Goal: Transaction & Acquisition: Obtain resource

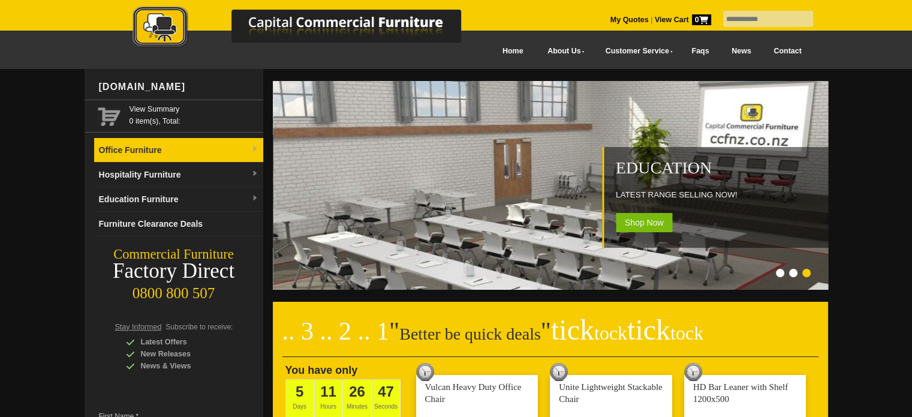
click at [139, 151] on link "Office Furniture" at bounding box center [178, 150] width 169 height 25
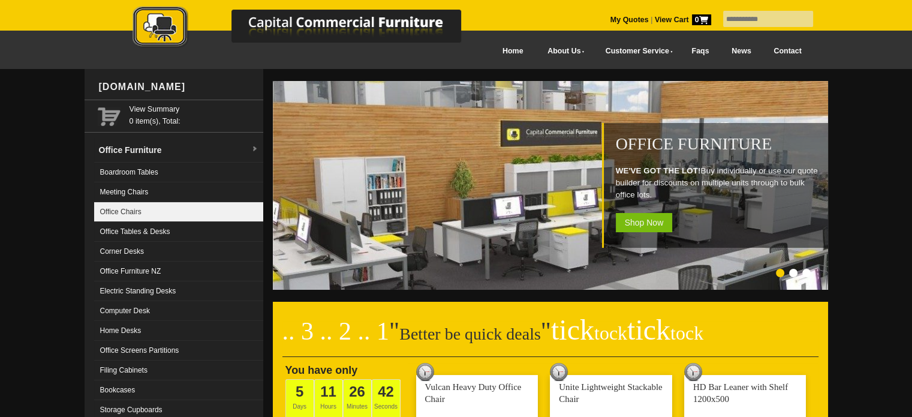
click at [131, 208] on link "Office Chairs" at bounding box center [178, 212] width 169 height 20
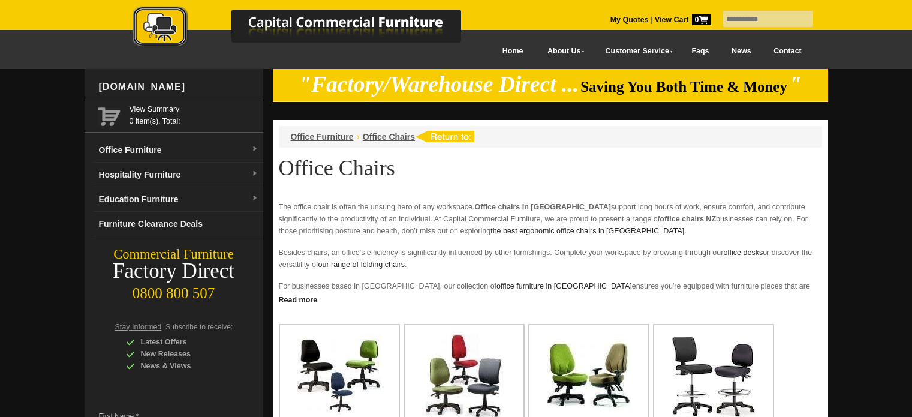
scroll to position [200, 0]
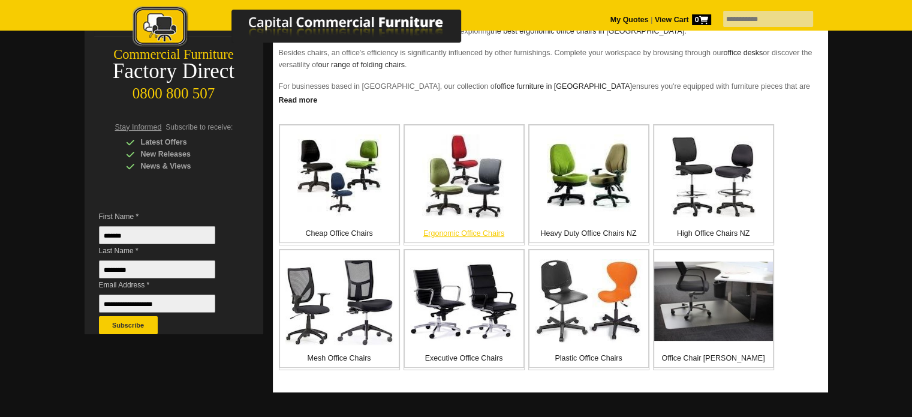
click at [471, 208] on img at bounding box center [464, 176] width 84 height 84
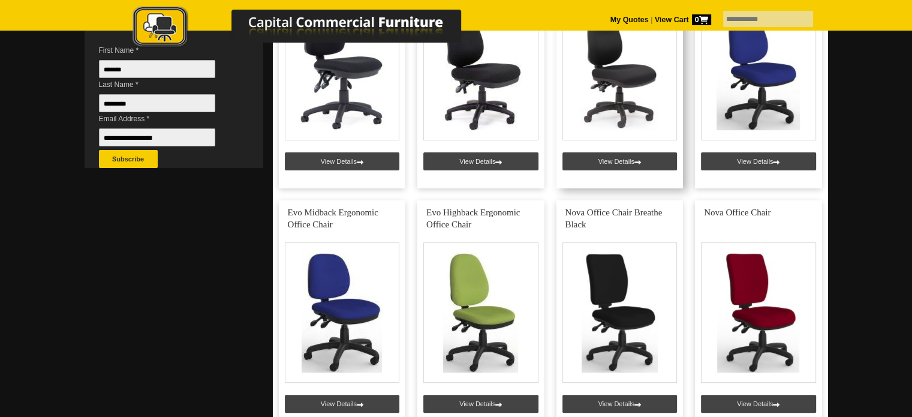
scroll to position [200, 0]
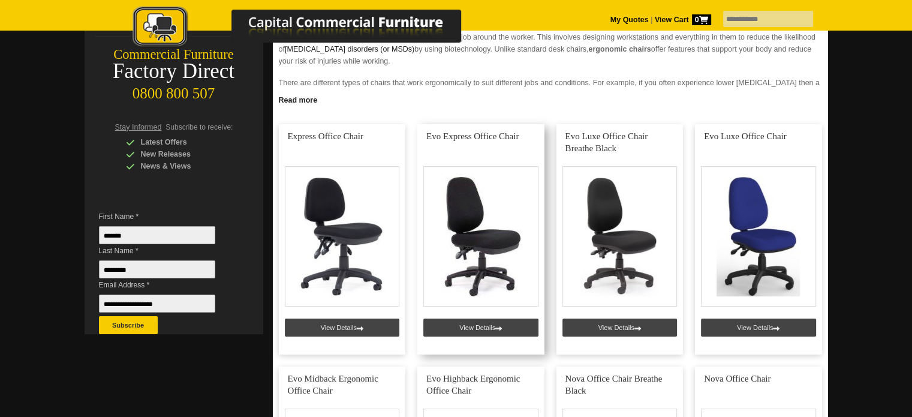
click at [483, 325] on link at bounding box center [480, 239] width 127 height 230
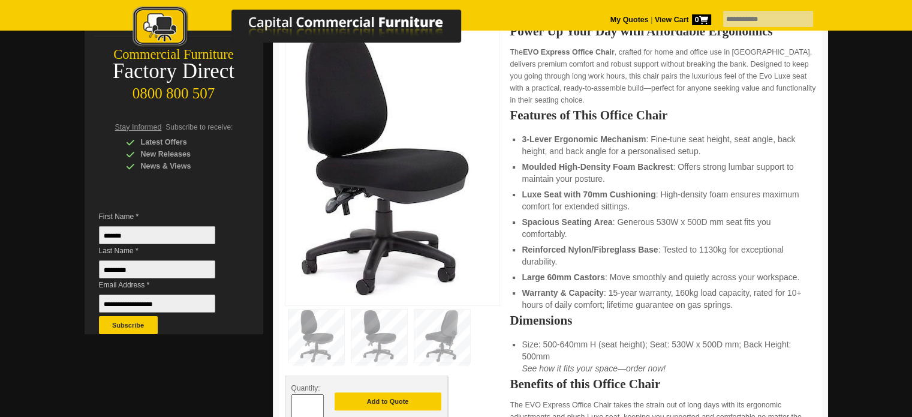
scroll to position [399, 0]
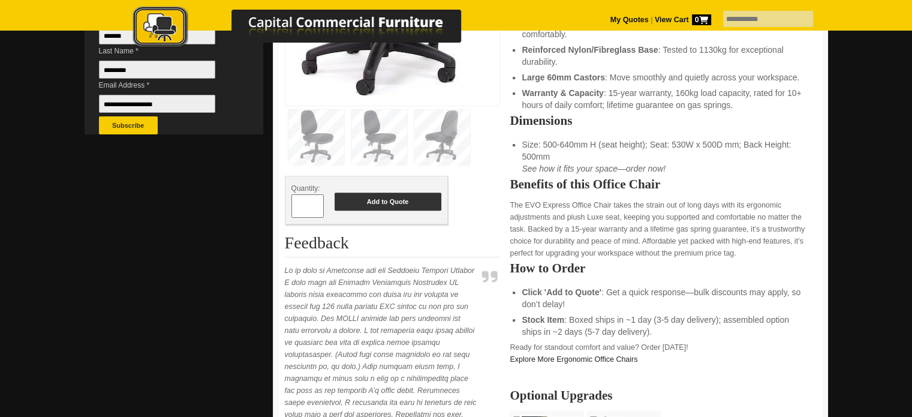
click at [391, 199] on button "Add to Quote" at bounding box center [388, 202] width 107 height 18
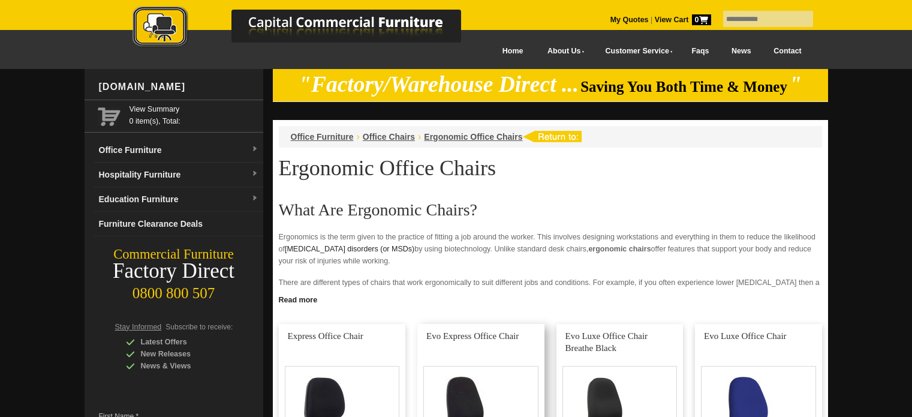
scroll to position [200, 0]
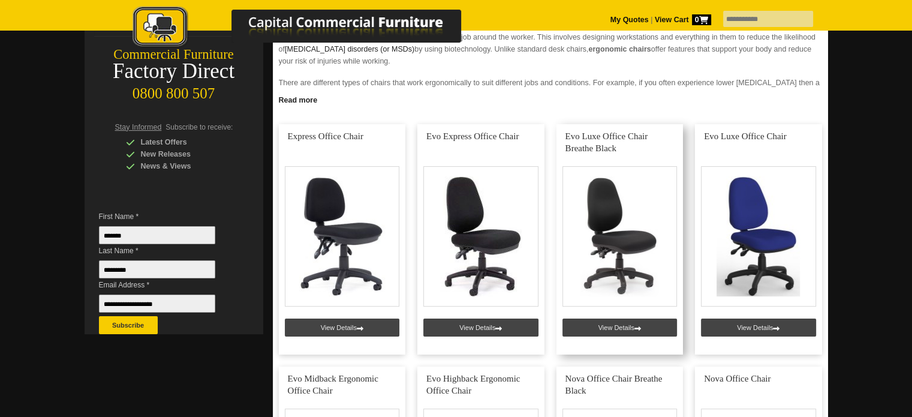
click at [632, 323] on link at bounding box center [620, 239] width 127 height 230
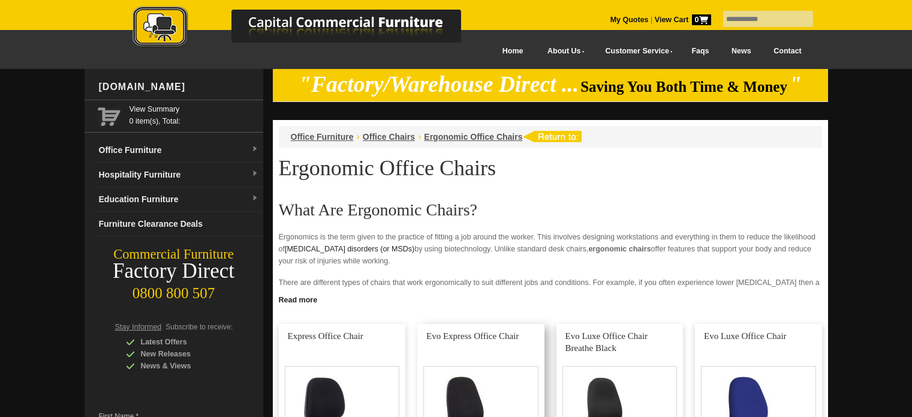
scroll to position [200, 0]
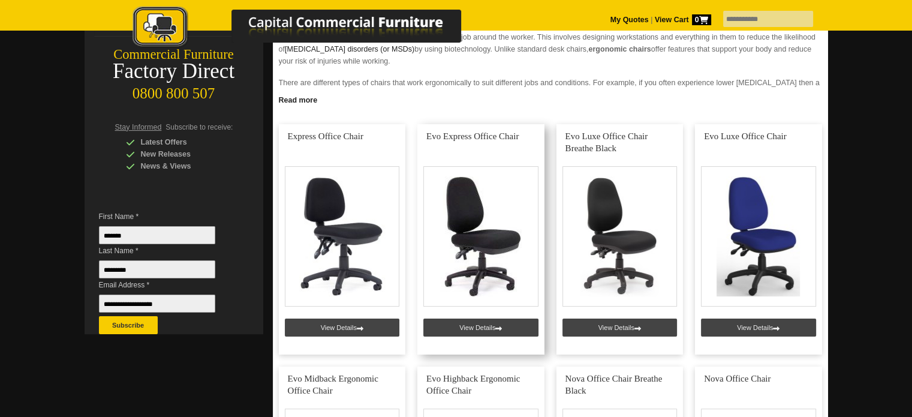
click at [472, 326] on link at bounding box center [480, 239] width 127 height 230
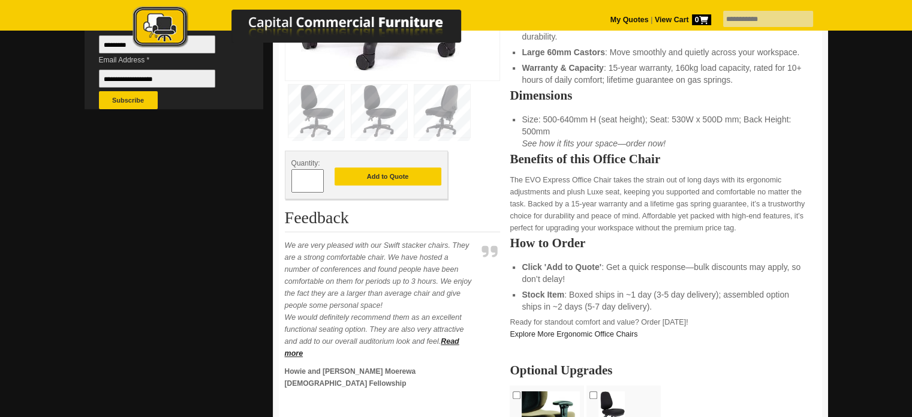
scroll to position [399, 0]
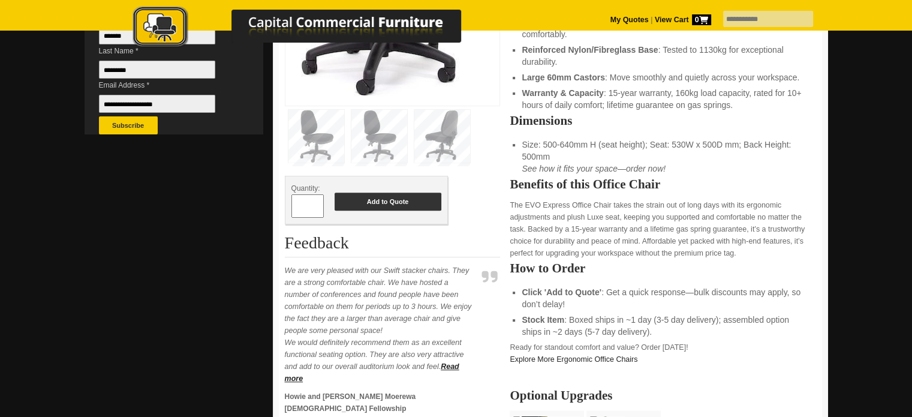
click at [386, 199] on button "Add to Quote" at bounding box center [388, 202] width 107 height 18
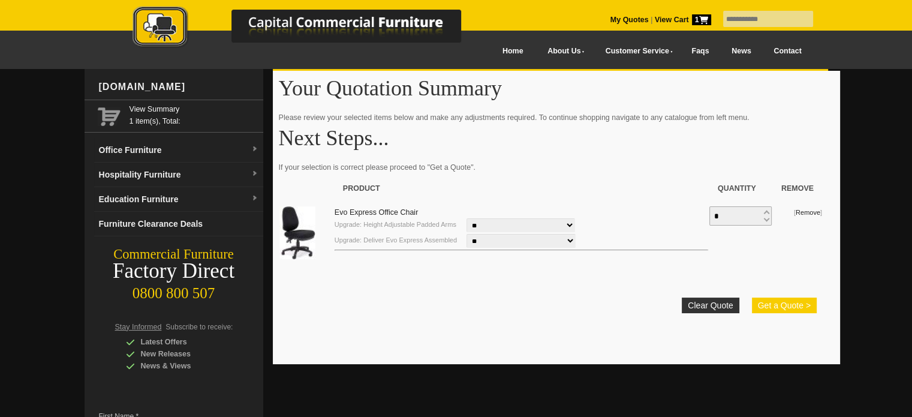
click at [789, 300] on button "Get a Quote >" at bounding box center [784, 305] width 65 height 16
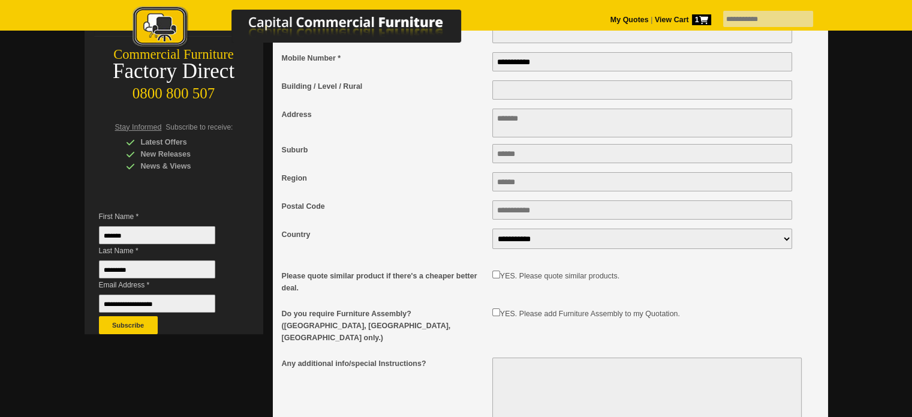
scroll to position [399, 0]
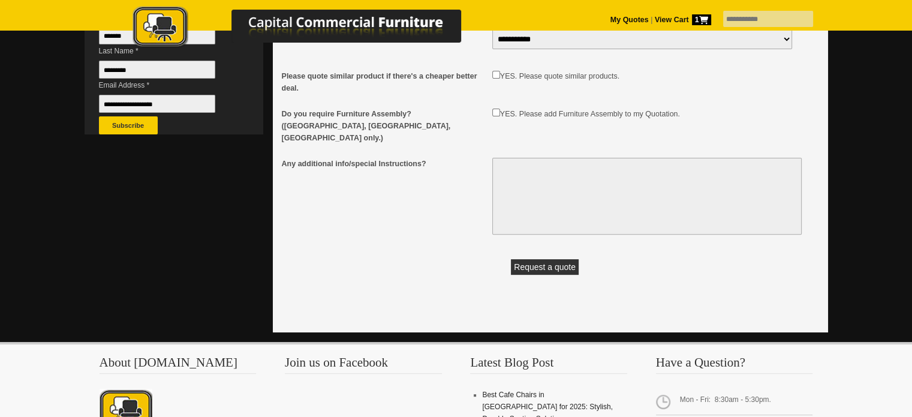
click at [526, 170] on textarea "Any additional info/special Instructions?" at bounding box center [646, 196] width 309 height 77
type textarea "**********"
click at [542, 263] on button "Request a quote" at bounding box center [545, 267] width 68 height 16
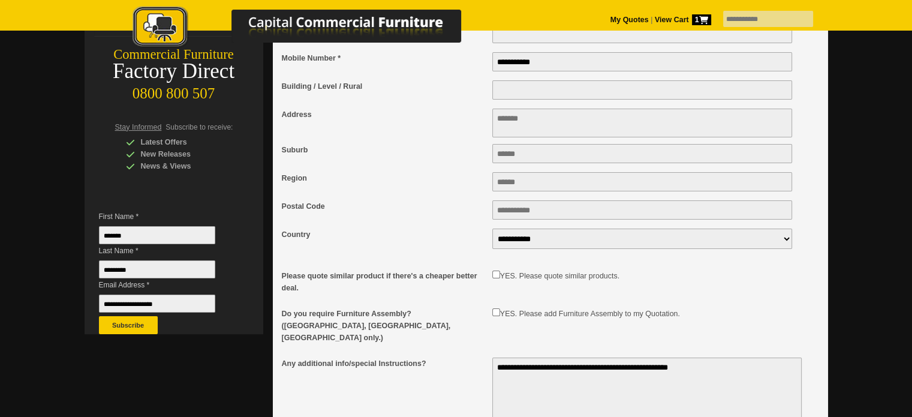
click at [523, 134] on textarea "Address" at bounding box center [642, 123] width 300 height 29
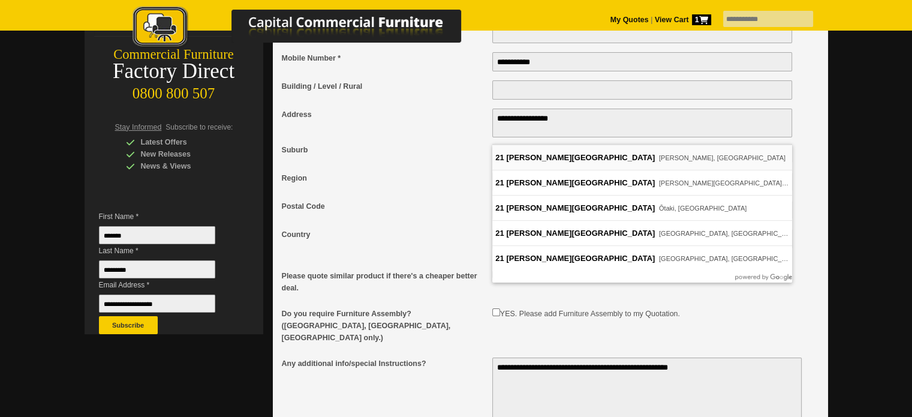
type textarea "**********"
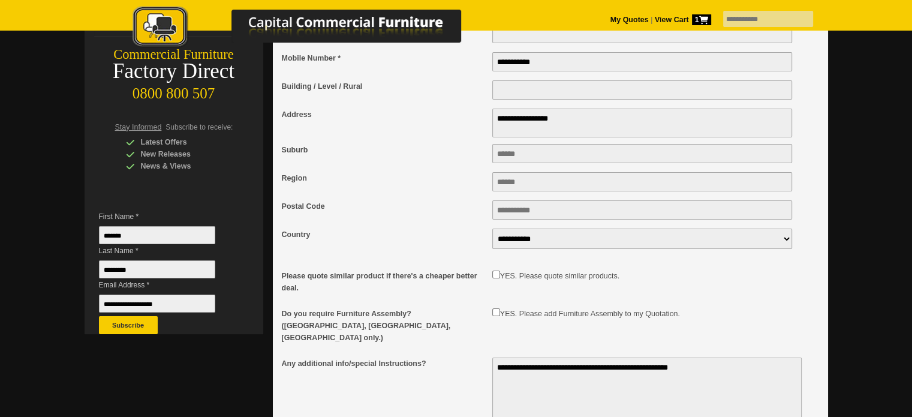
type input "*********"
type input "****"
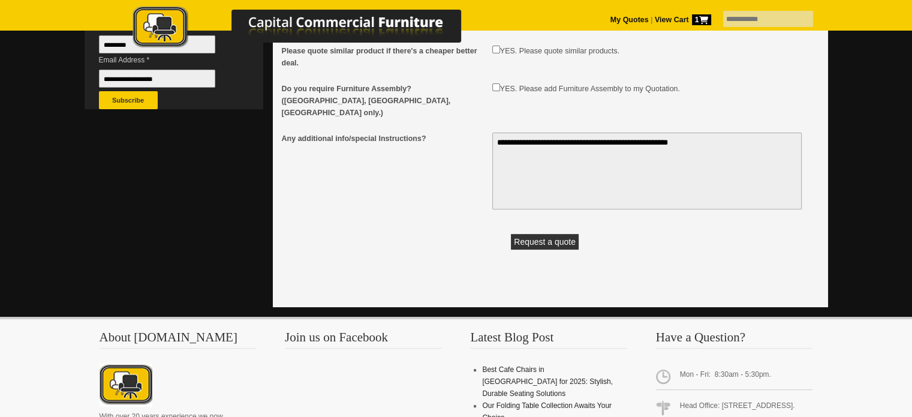
scroll to position [600, 0]
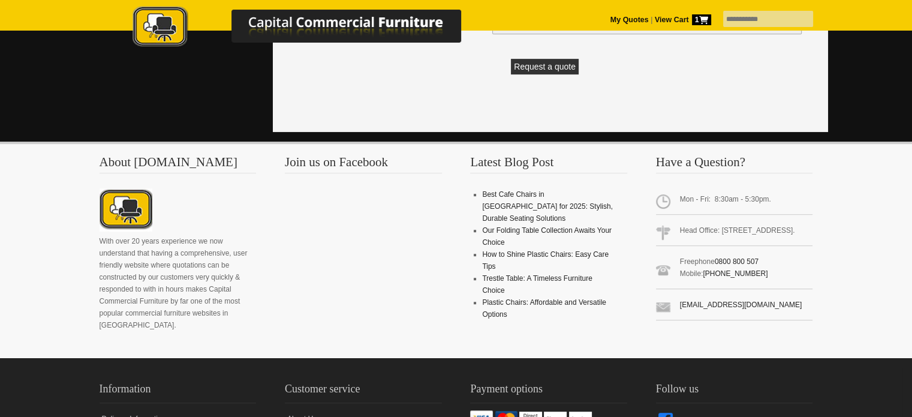
click at [545, 62] on button "Request a quote" at bounding box center [545, 67] width 68 height 16
